Goal: Check status: Check status

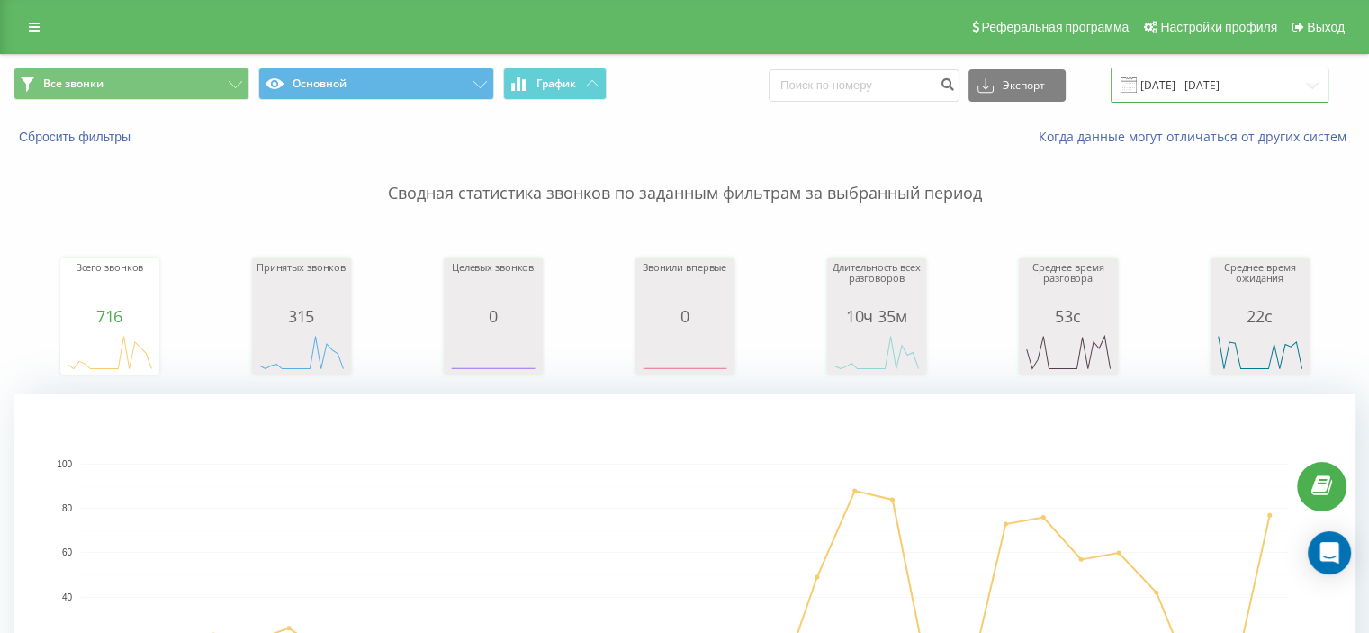
click at [1189, 88] on input "[DATE] - [DATE]" at bounding box center [1220, 85] width 218 height 35
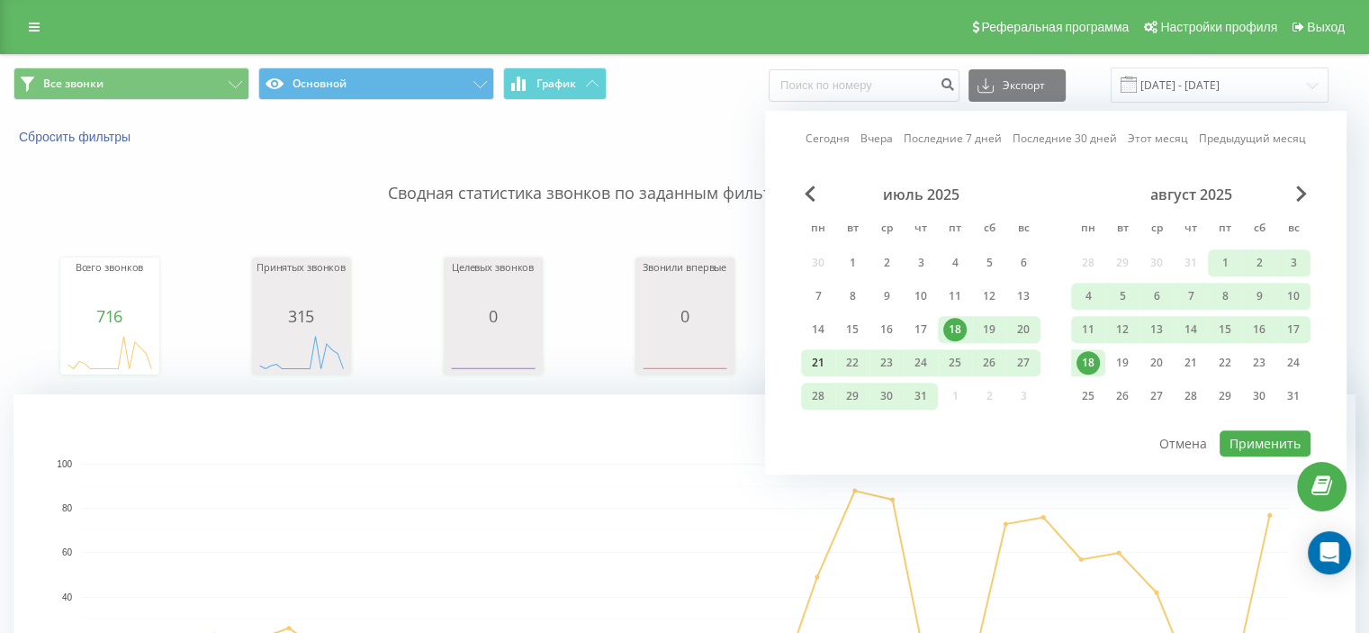
click at [823, 357] on div "21" at bounding box center [818, 362] width 23 height 23
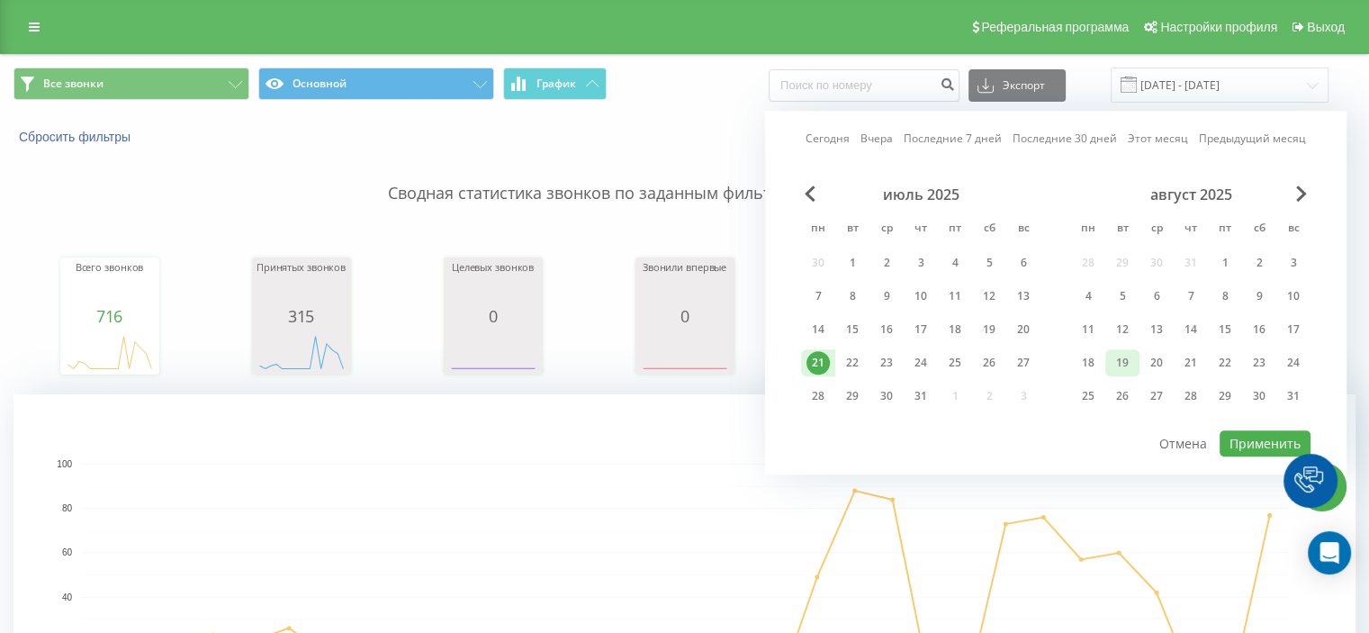
click at [1115, 365] on div "19" at bounding box center [1122, 362] width 23 height 23
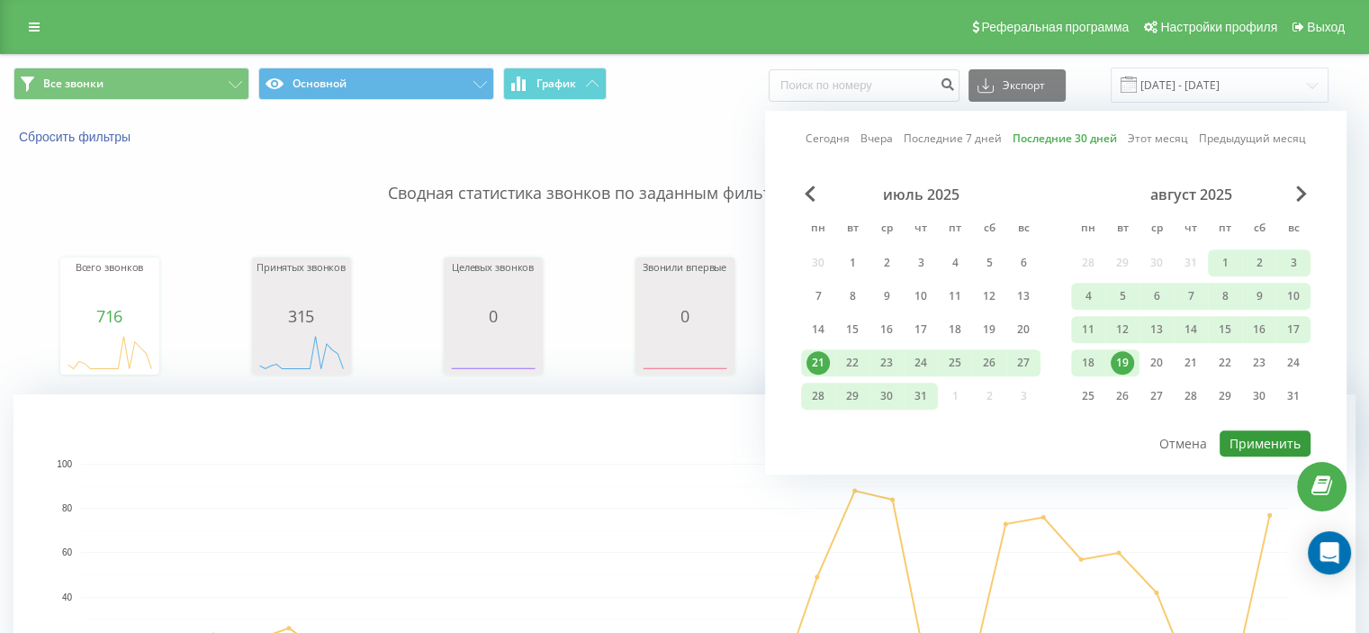
click at [1265, 430] on button "Применить" at bounding box center [1265, 443] width 91 height 26
type input "[DATE] - [DATE]"
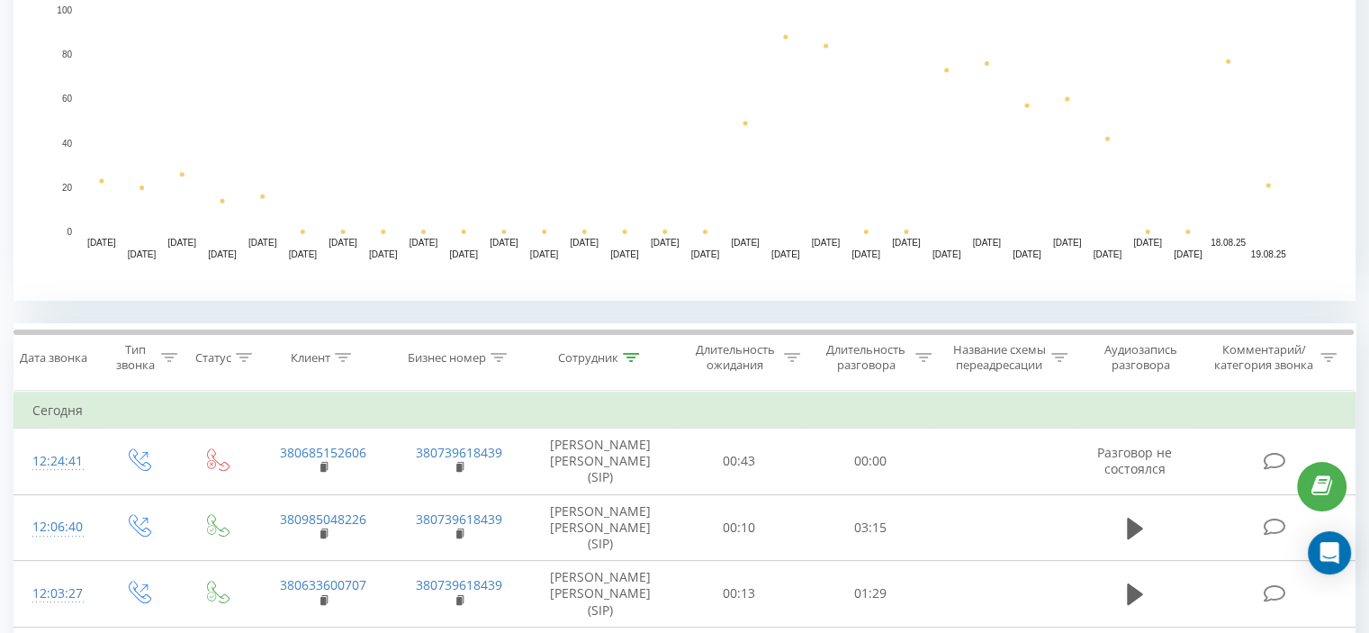
scroll to position [459, 0]
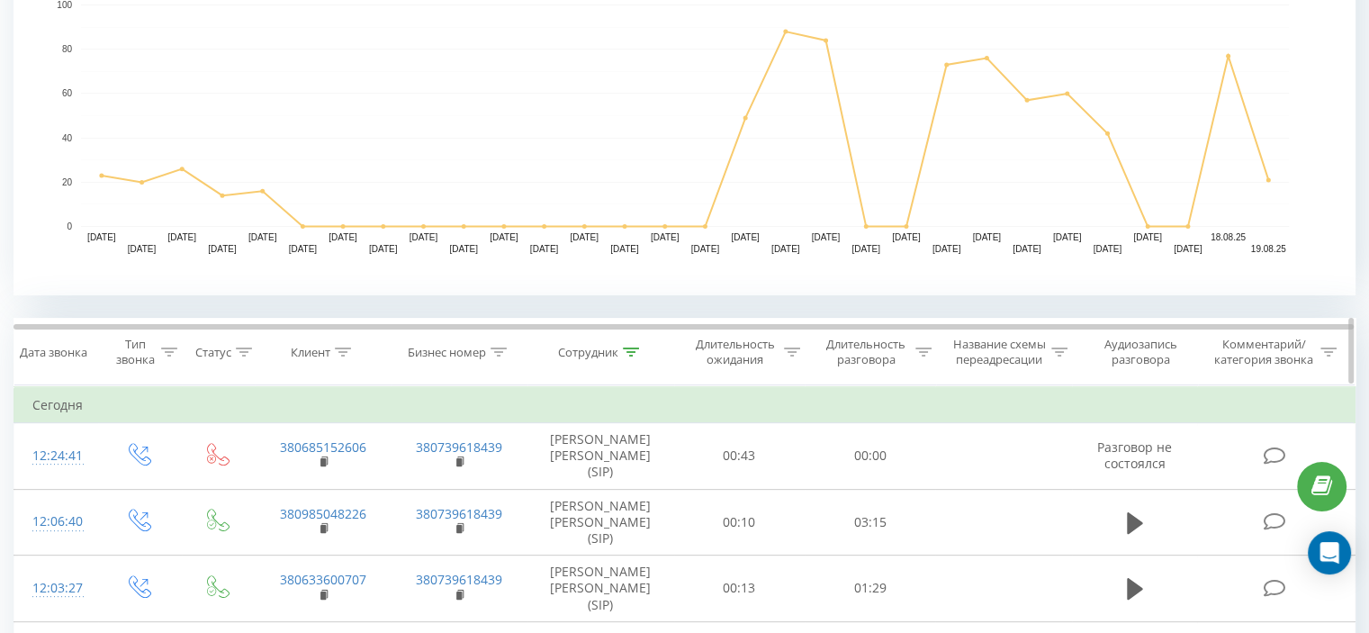
click at [628, 356] on div at bounding box center [631, 352] width 16 height 15
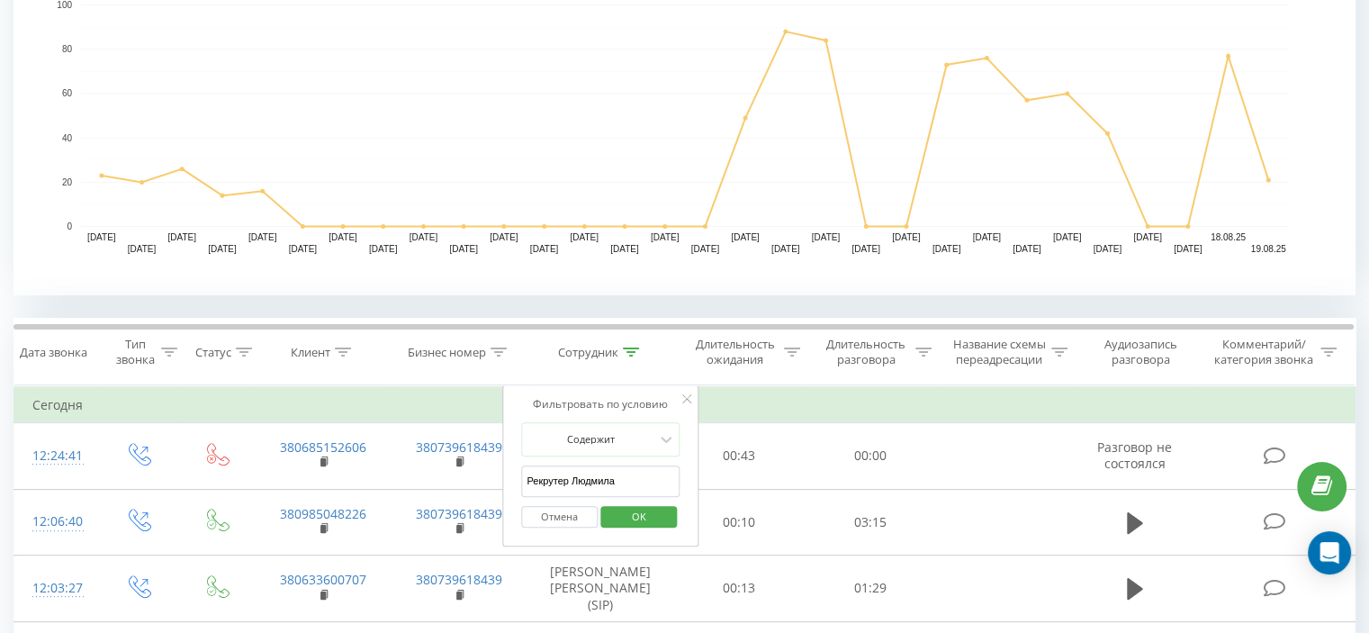
click at [646, 468] on input "Рекрутер Людмила" at bounding box center [600, 481] width 158 height 32
click at [664, 515] on button "OK" at bounding box center [639, 517] width 77 height 23
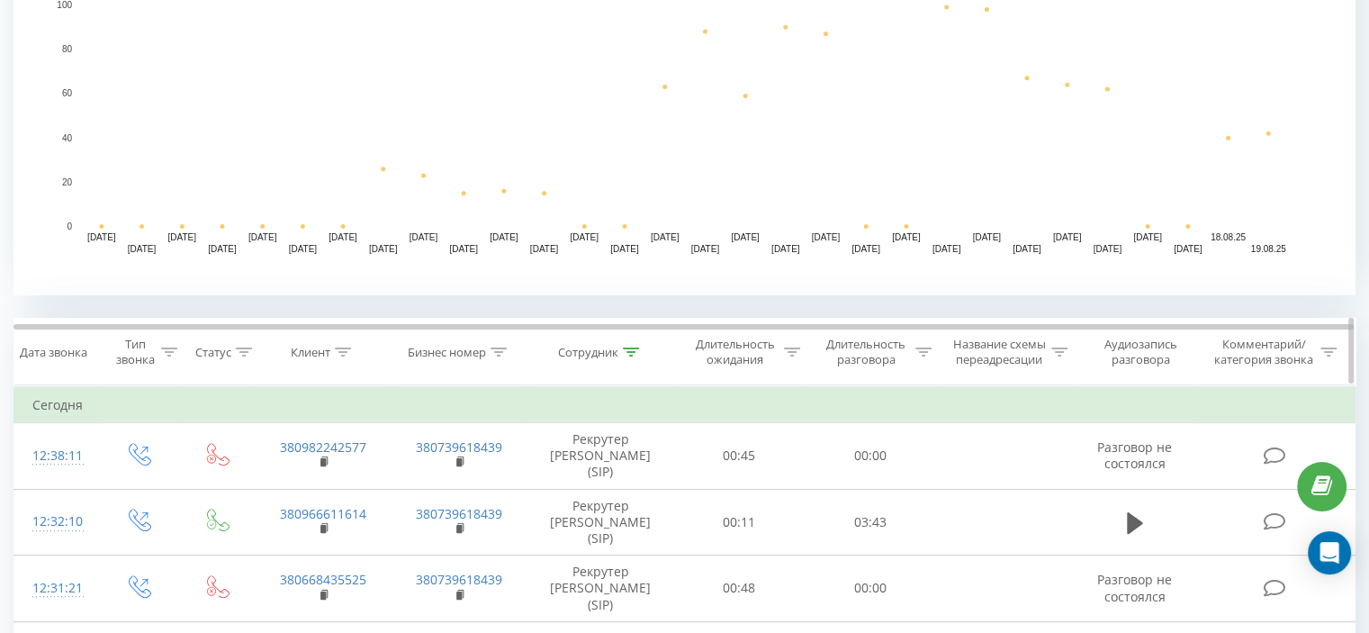
click at [635, 355] on icon at bounding box center [631, 352] width 16 height 9
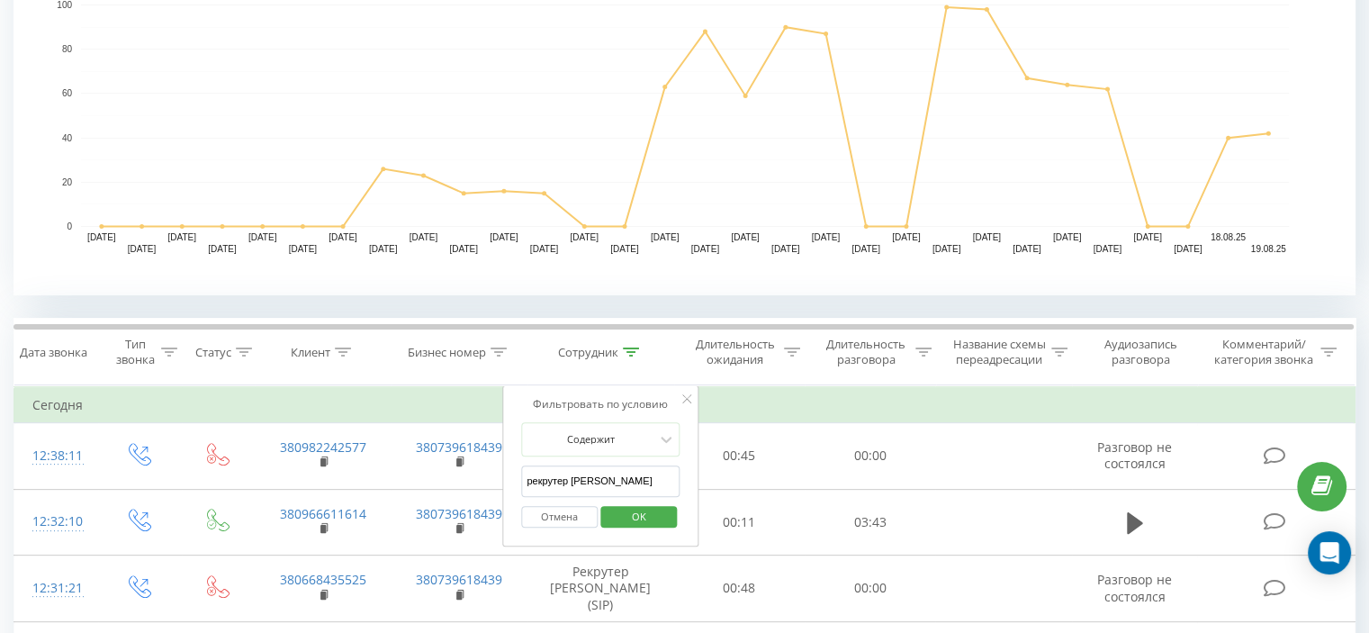
click at [626, 478] on input "рекрутер [PERSON_NAME]" at bounding box center [600, 481] width 158 height 32
type input "рекрутер вероніка"
click at [623, 522] on span "OK" at bounding box center [639, 516] width 50 height 28
